Goal: Information Seeking & Learning: Compare options

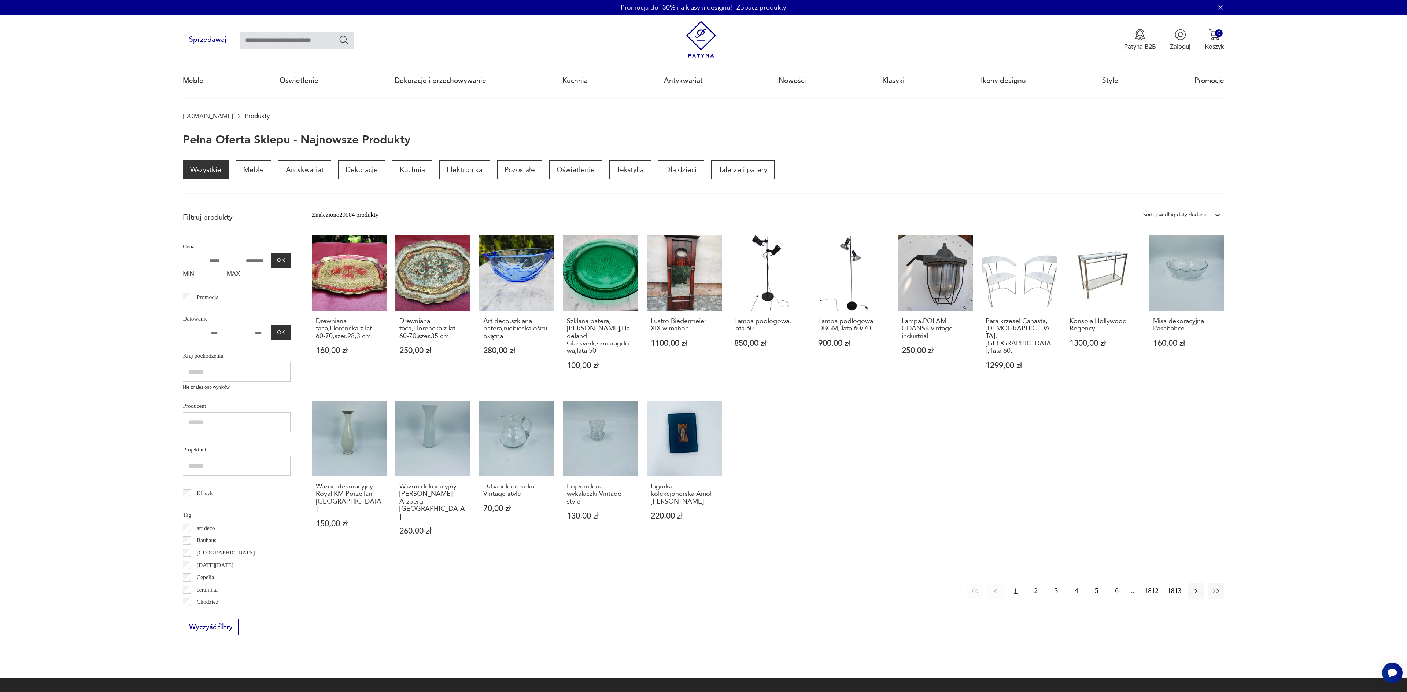
click at [264, 40] on input "text" at bounding box center [297, 40] width 114 height 17
type input "*******"
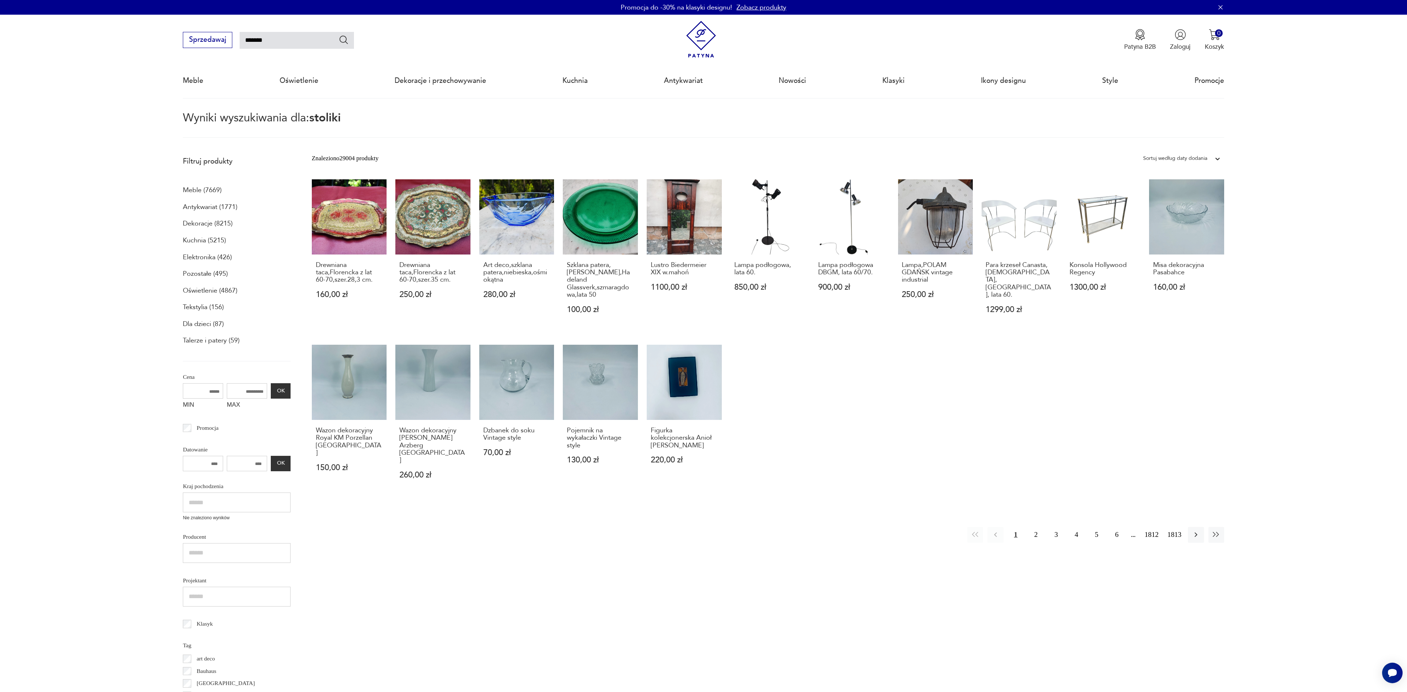
scroll to position [42, 0]
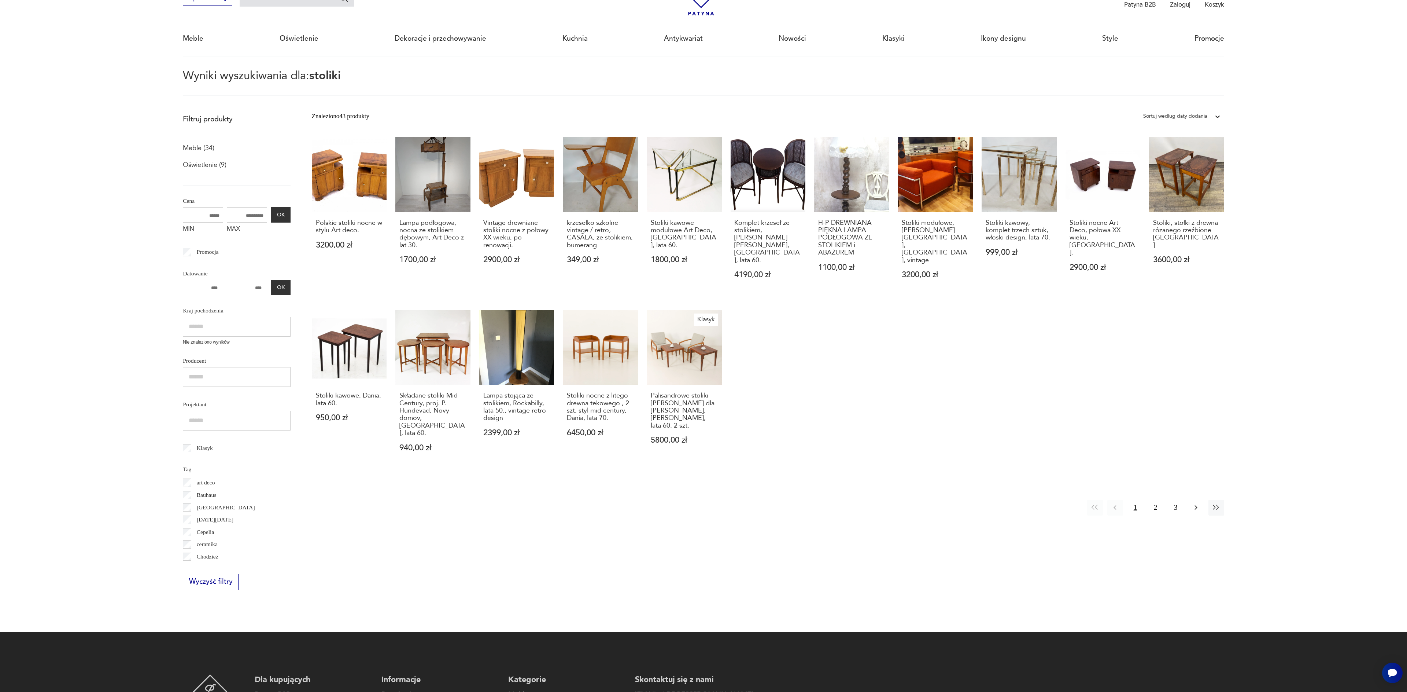
click at [1198, 503] on icon "button" at bounding box center [1196, 507] width 9 height 9
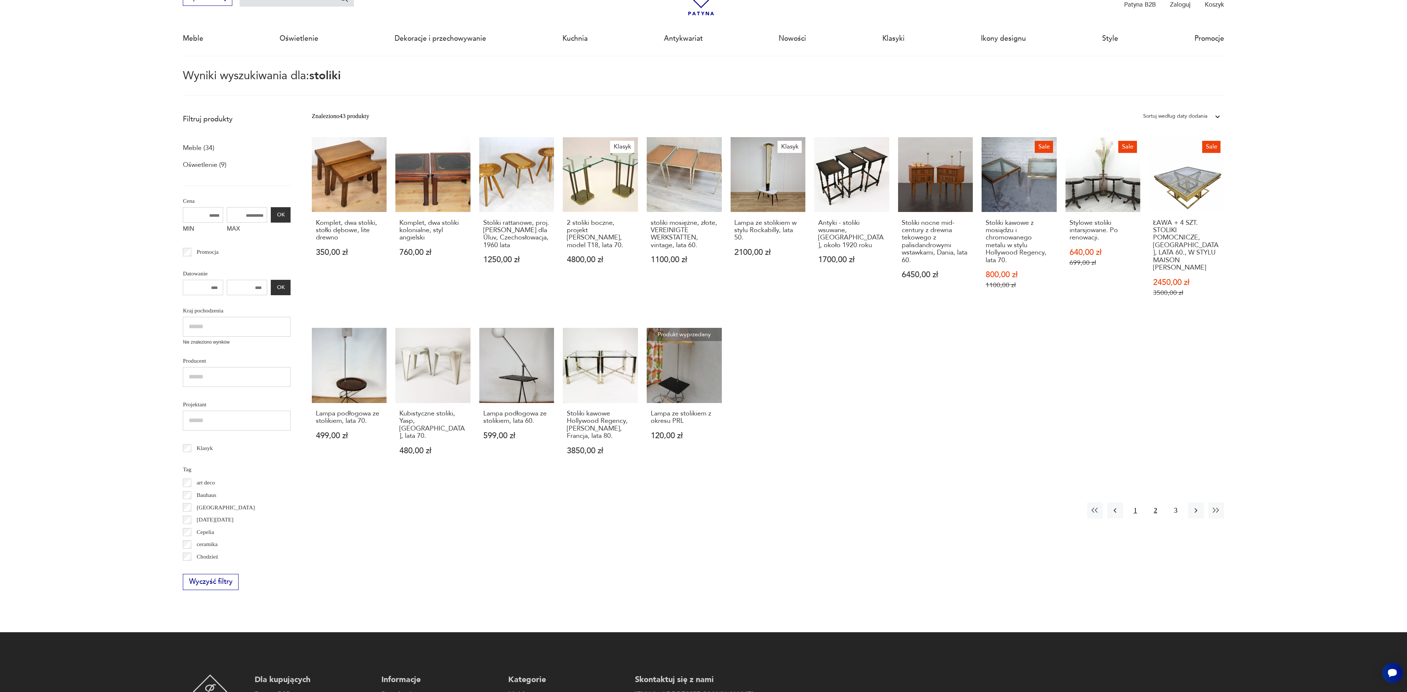
click at [1134, 504] on button "1" at bounding box center [1136, 510] width 16 height 16
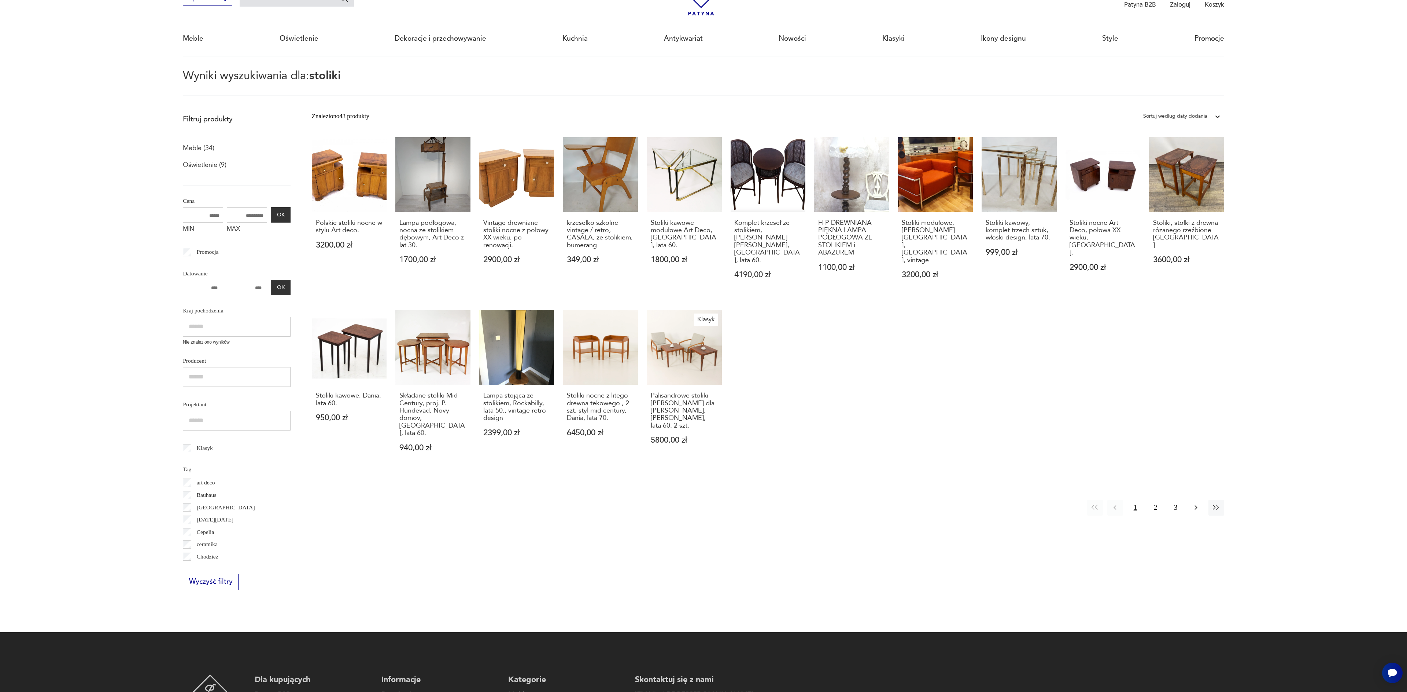
click at [1200, 503] on icon "button" at bounding box center [1196, 507] width 9 height 9
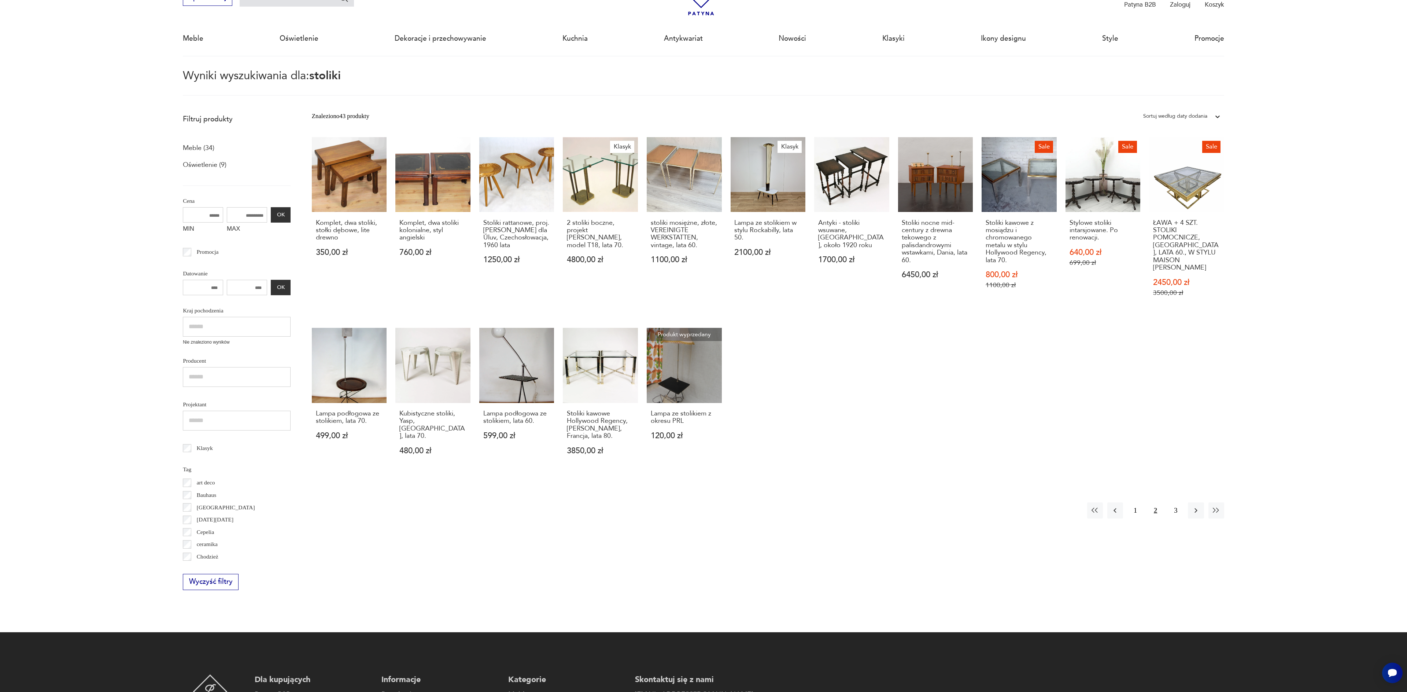
click at [1200, 506] on icon "button" at bounding box center [1196, 510] width 9 height 9
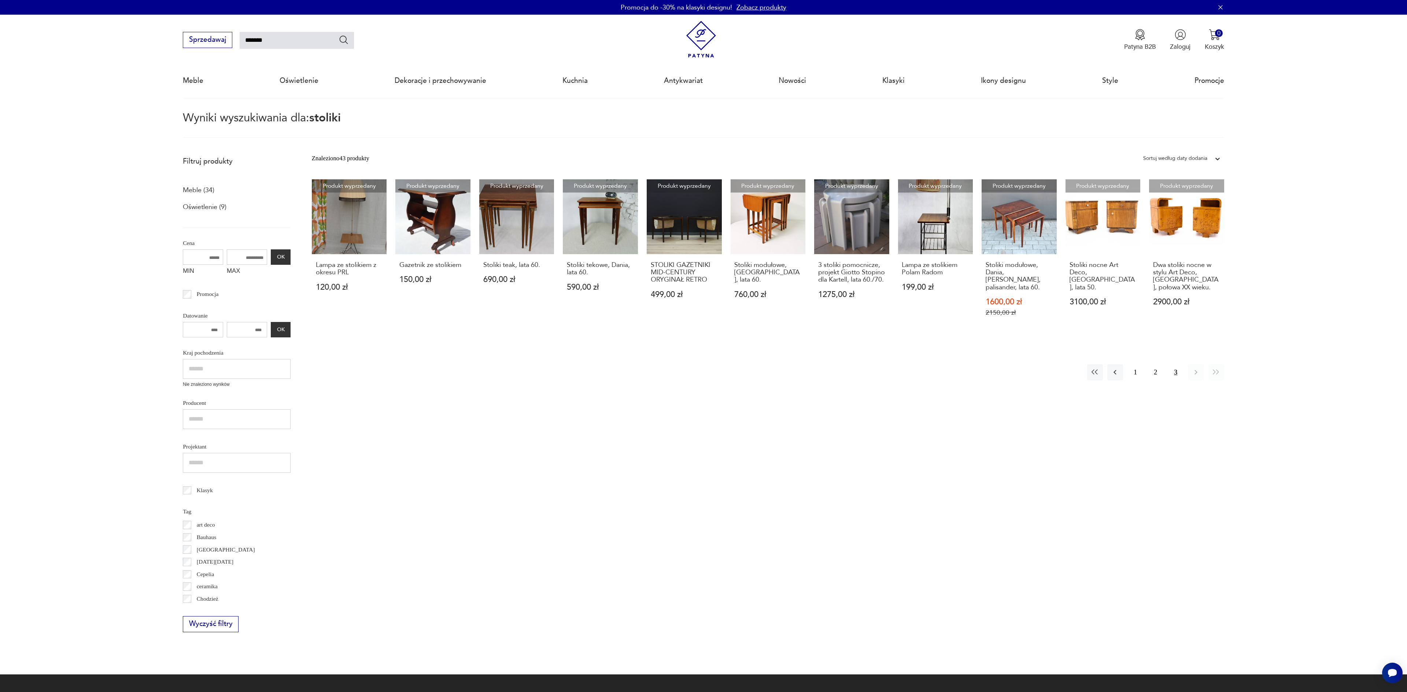
click at [254, 38] on input "*******" at bounding box center [297, 40] width 114 height 17
type input "**********"
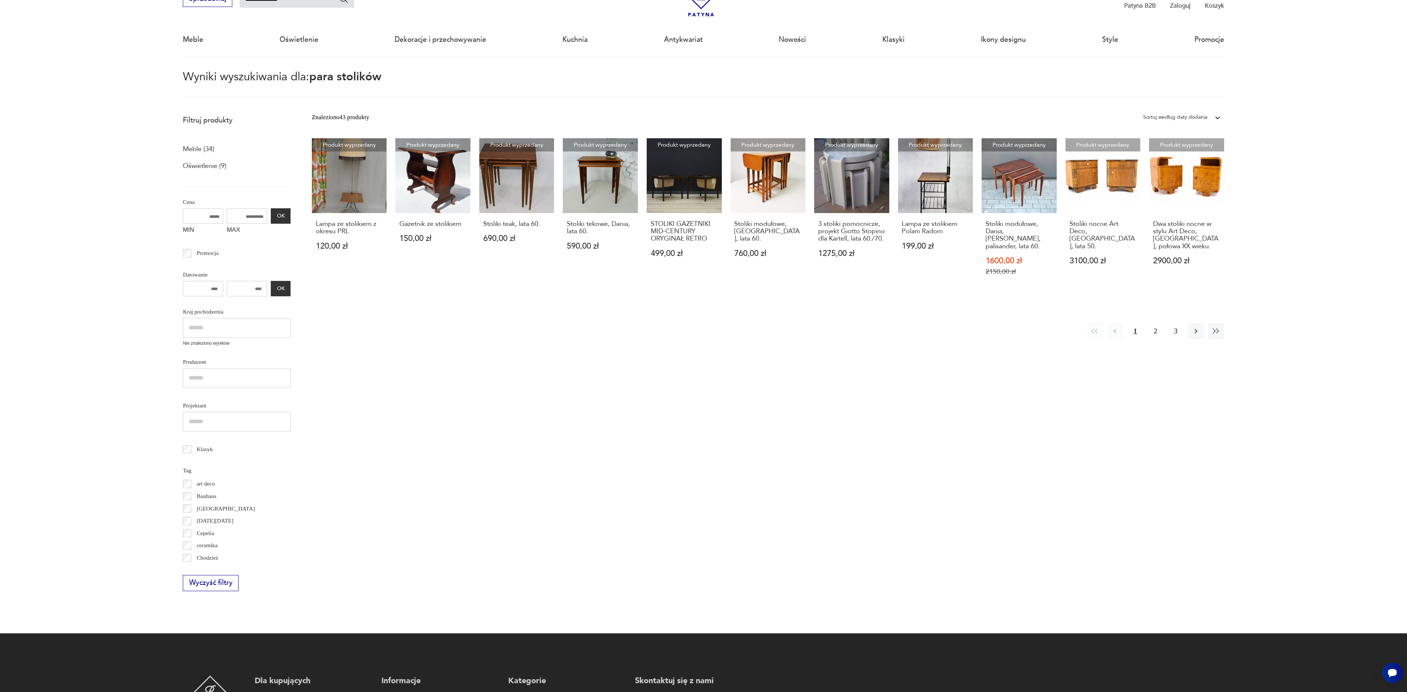
scroll to position [42, 0]
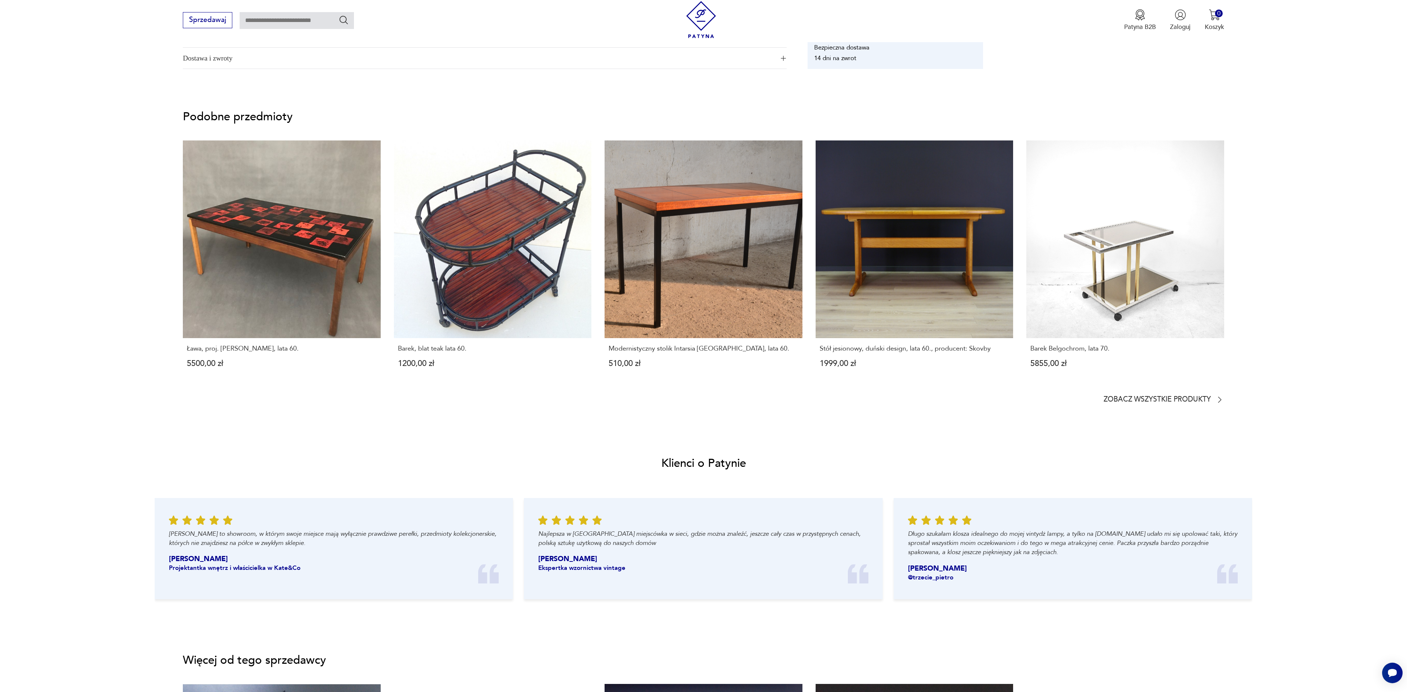
scroll to position [748, 0]
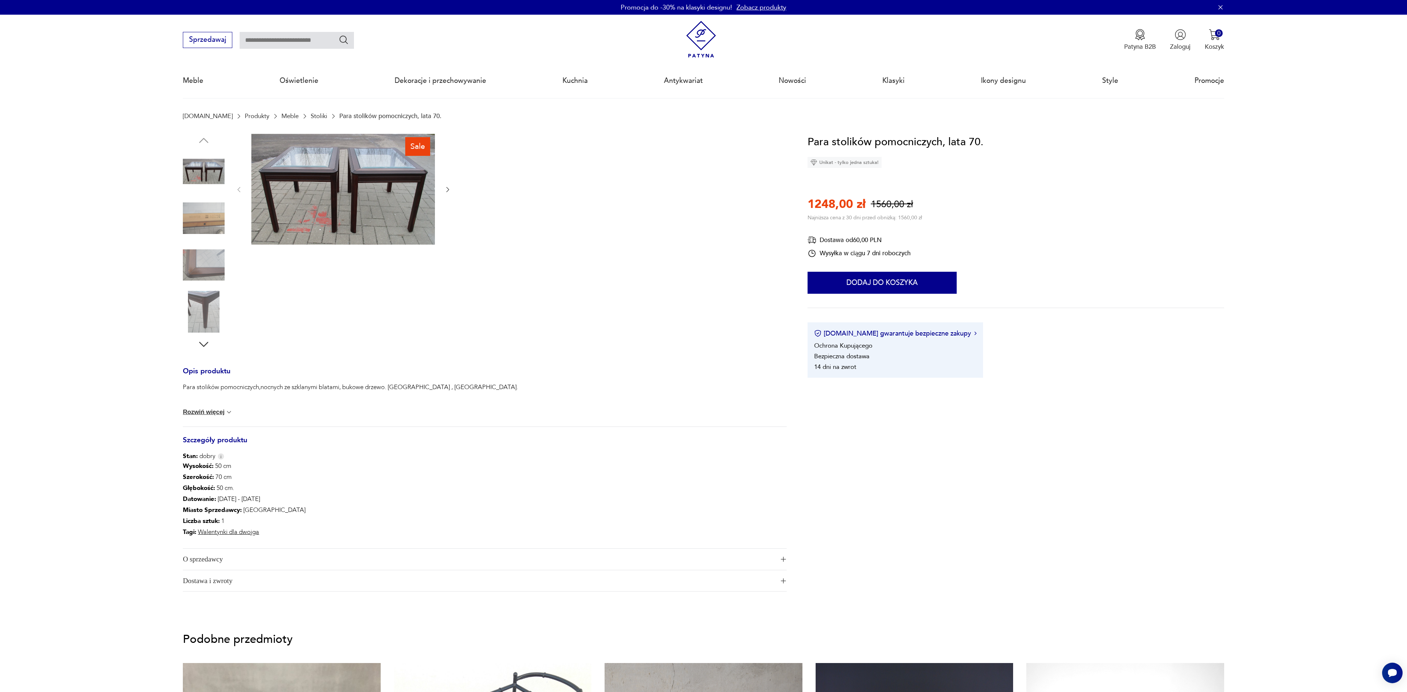
click at [356, 221] on img at bounding box center [343, 189] width 184 height 111
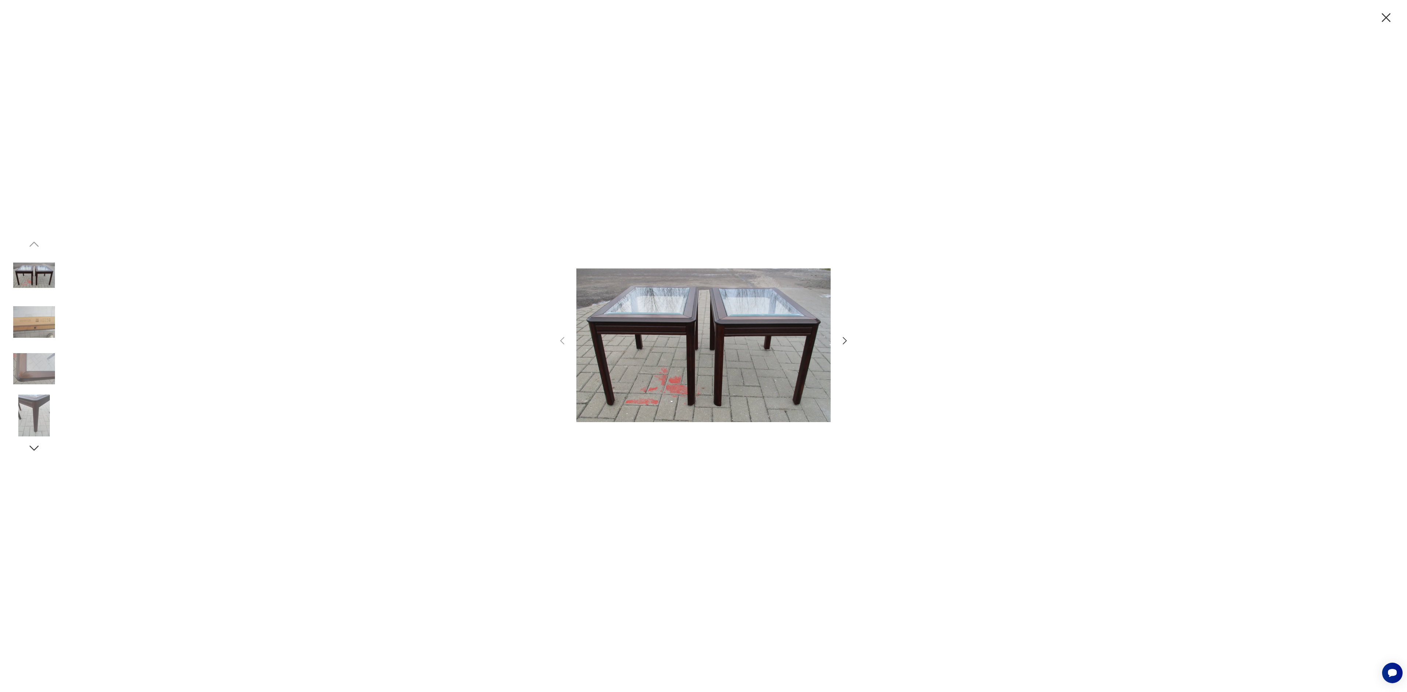
click at [846, 340] on icon "button" at bounding box center [845, 340] width 4 height 7
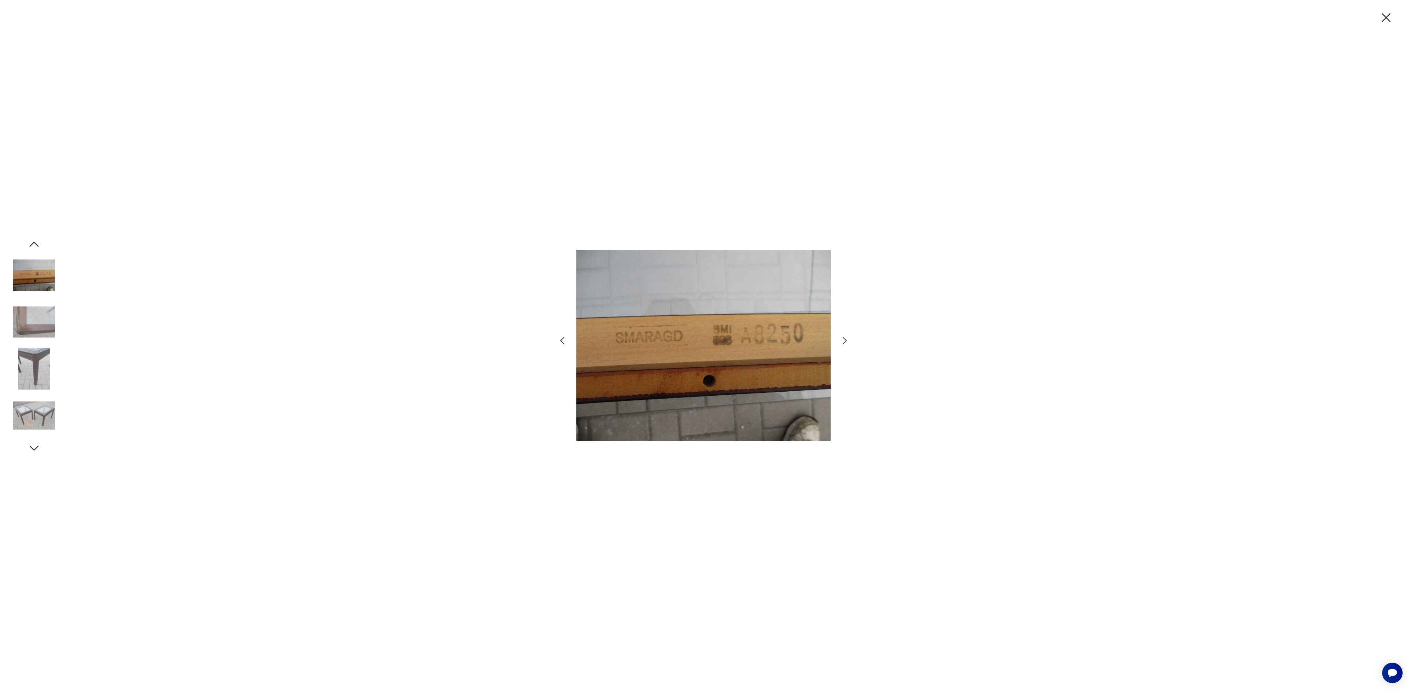
click at [846, 340] on icon "button" at bounding box center [845, 340] width 4 height 7
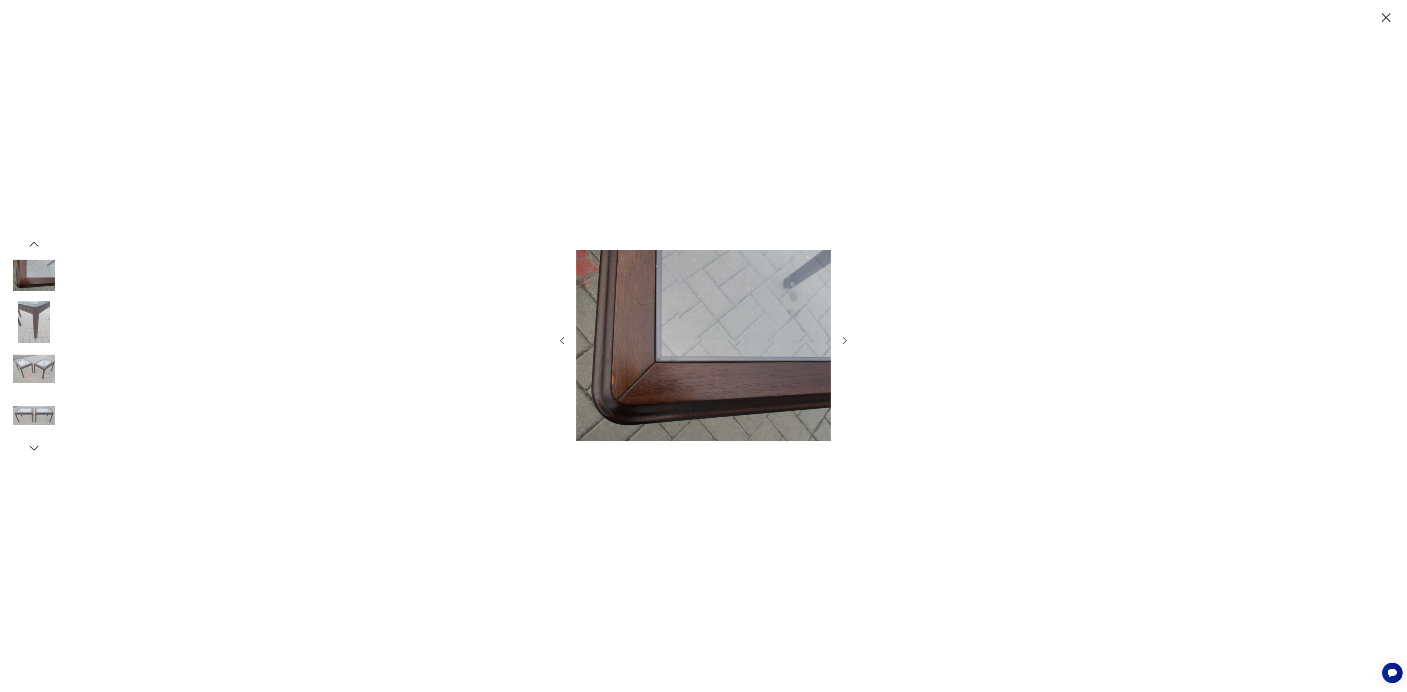
click at [846, 340] on icon "button" at bounding box center [845, 340] width 4 height 7
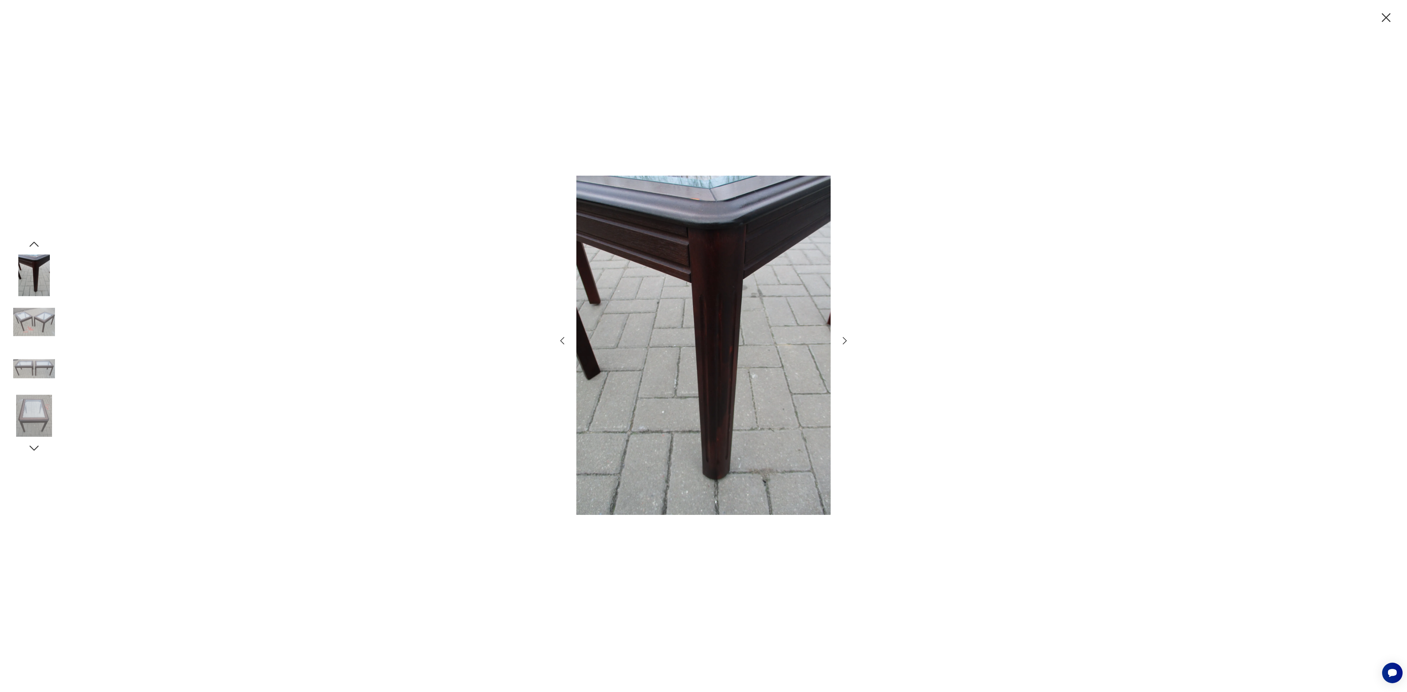
click at [846, 340] on icon "button" at bounding box center [845, 340] width 4 height 7
